Goal: Transaction & Acquisition: Purchase product/service

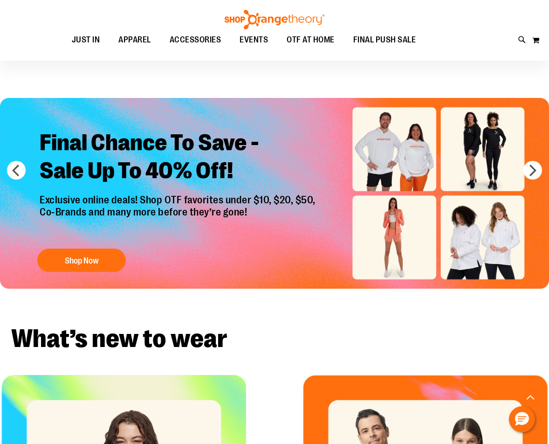
scroll to position [326, 0]
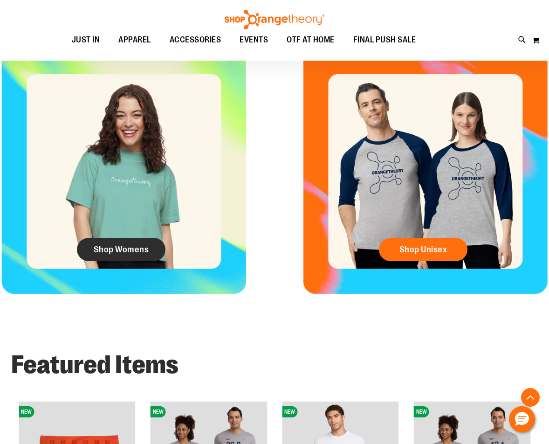
click at [131, 251] on span "Shop Womens" at bounding box center [121, 249] width 55 height 10
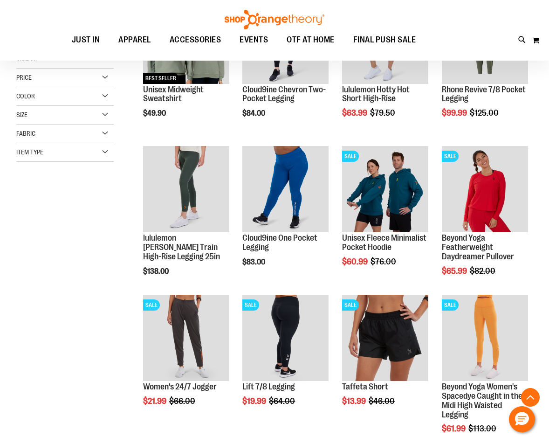
scroll to position [233, 0]
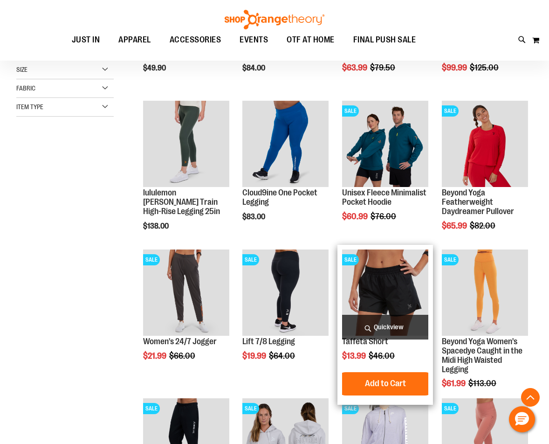
click at [401, 287] on img "product" at bounding box center [385, 292] width 86 height 86
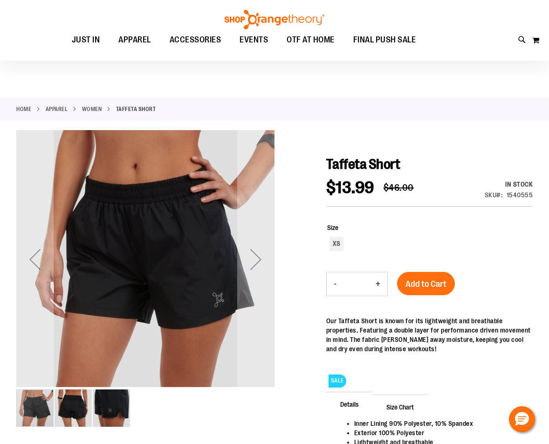
scroll to position [93, 0]
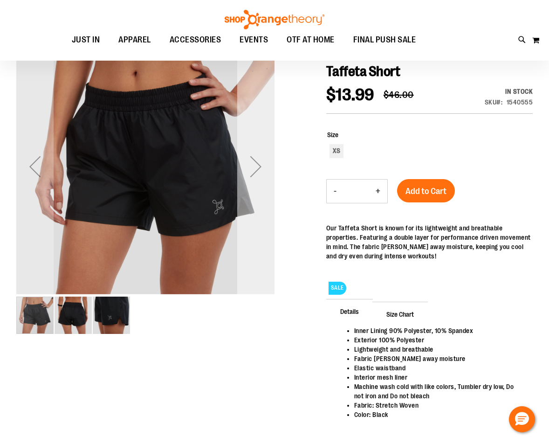
click at [249, 160] on div "Next" at bounding box center [255, 166] width 37 height 37
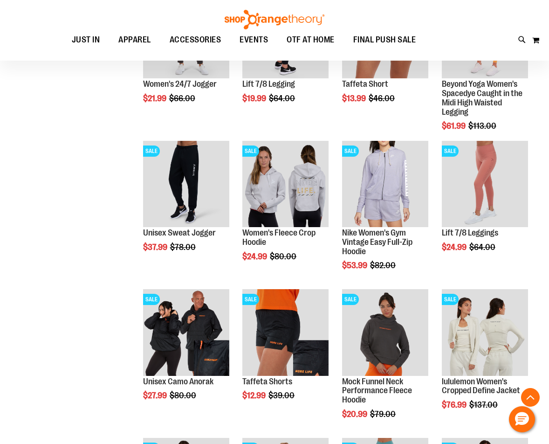
scroll to position [434, 0]
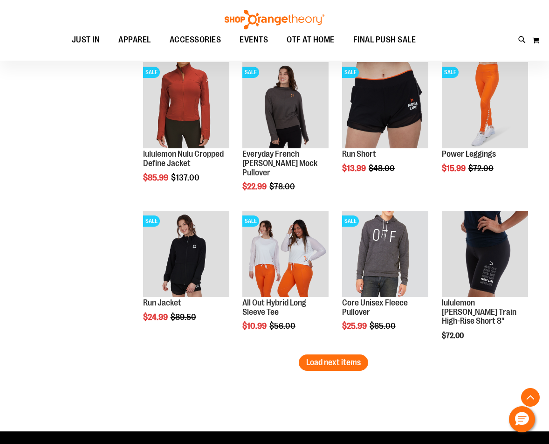
scroll to position [1086, 0]
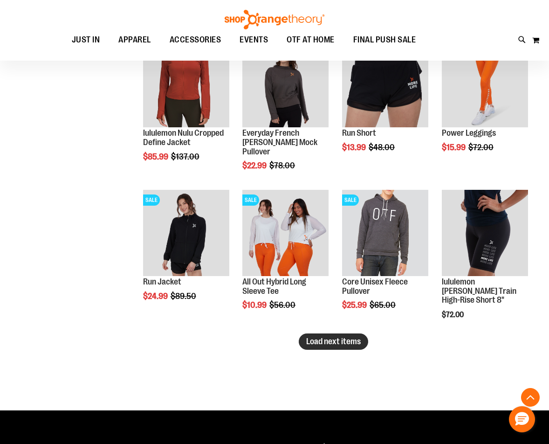
click at [319, 336] on button "Load next items" at bounding box center [333, 341] width 69 height 16
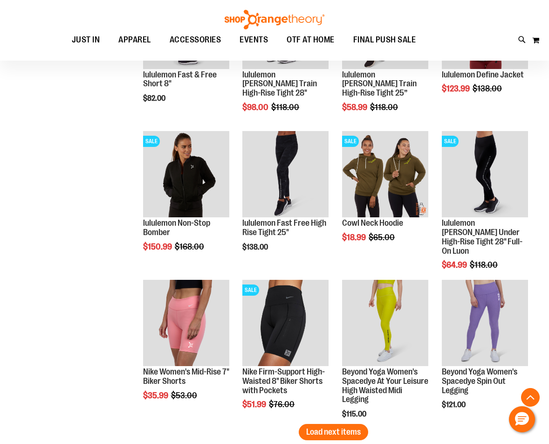
scroll to position [1459, 0]
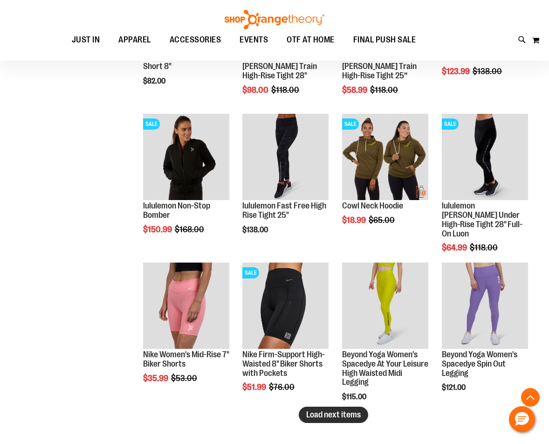
click at [325, 416] on span "Load next items" at bounding box center [333, 414] width 55 height 9
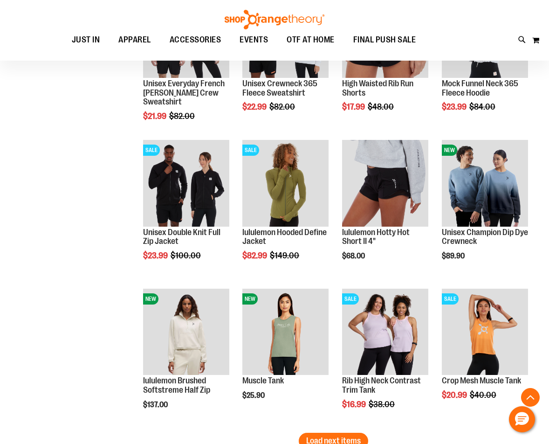
scroll to position [1926, 0]
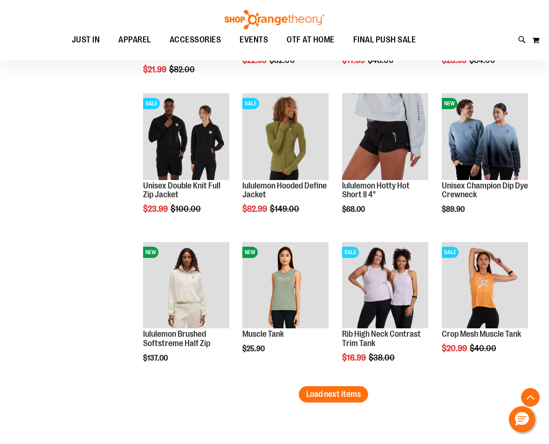
click at [340, 396] on span "Load next items" at bounding box center [333, 393] width 55 height 9
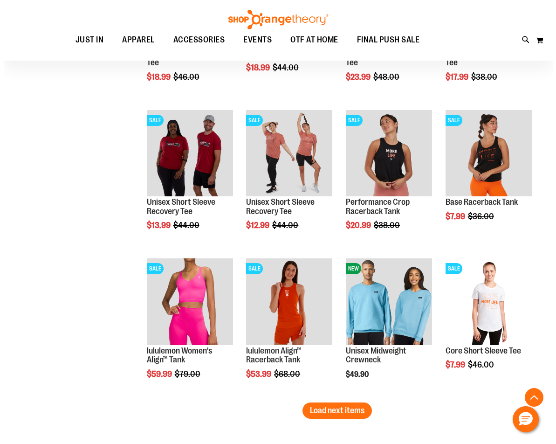
scroll to position [2485, 0]
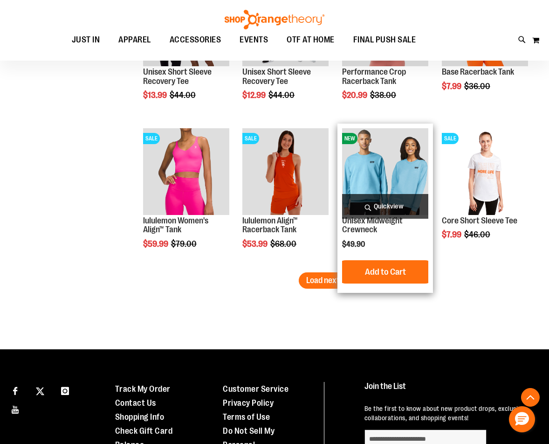
click at [393, 201] on span "Quickview" at bounding box center [385, 206] width 86 height 25
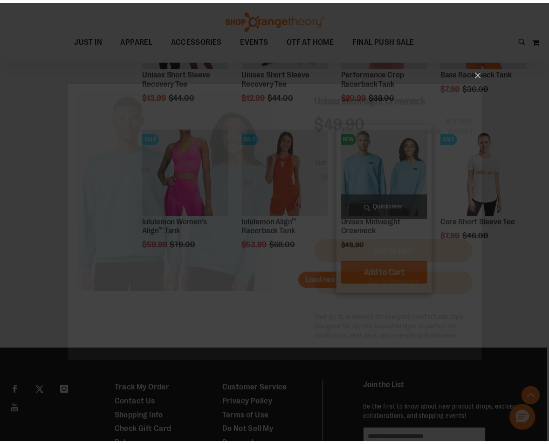
scroll to position [0, 0]
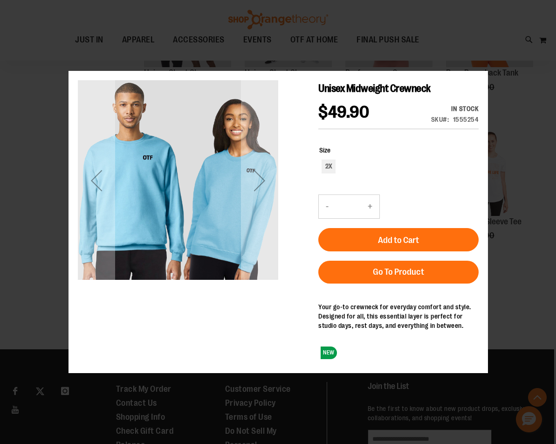
click at [482, 72] on main "Unisex Midweight Crewneck $49.90 In stock Only %1 left SKU 1555254 Size 2X - Qt…" at bounding box center [278, 222] width 420 height 304
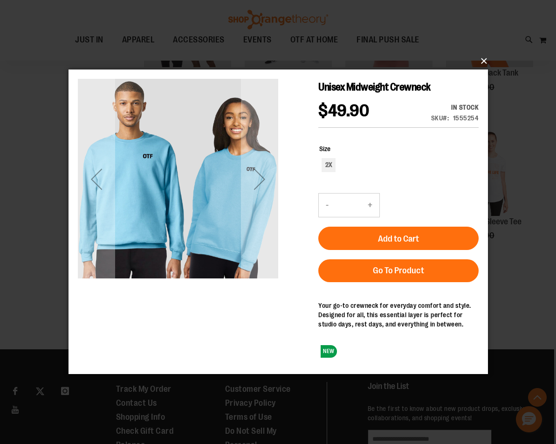
click at [483, 64] on button "×" at bounding box center [281, 61] width 420 height 21
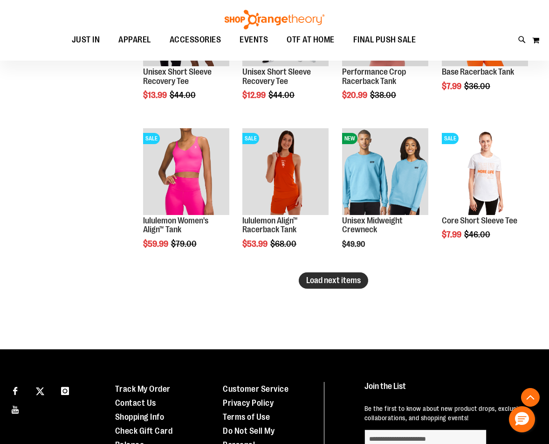
click at [355, 273] on button "Load next items" at bounding box center [333, 280] width 69 height 16
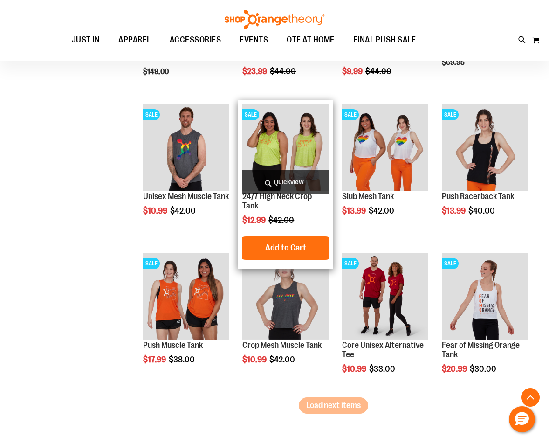
scroll to position [2811, 0]
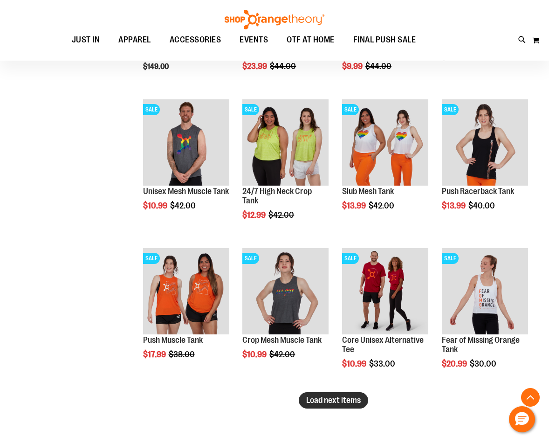
click at [322, 400] on span "Load next items" at bounding box center [333, 399] width 55 height 9
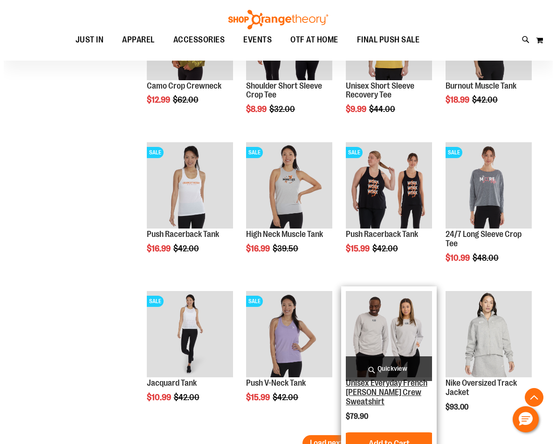
scroll to position [3231, 0]
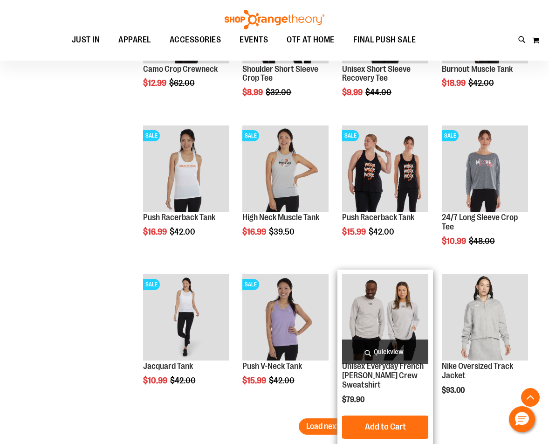
click at [373, 347] on span "Quickview" at bounding box center [385, 351] width 86 height 25
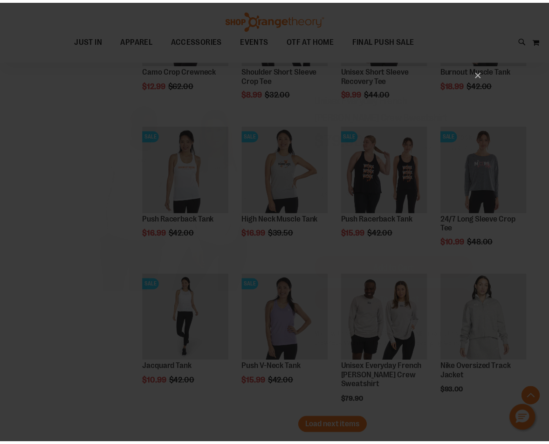
scroll to position [0, 0]
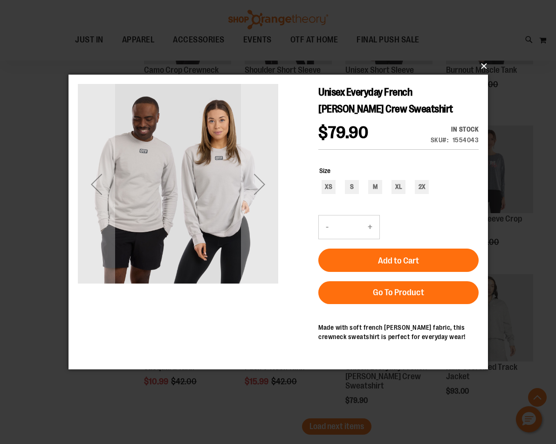
click at [485, 66] on button "×" at bounding box center [281, 66] width 420 height 21
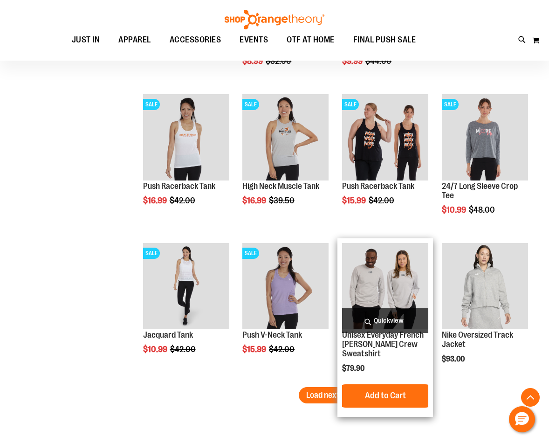
scroll to position [3278, 0]
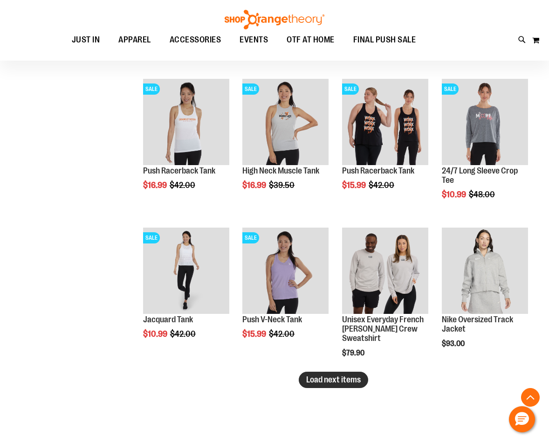
click at [331, 381] on span "Load next items" at bounding box center [333, 379] width 55 height 9
